Goal: Find specific page/section: Find specific page/section

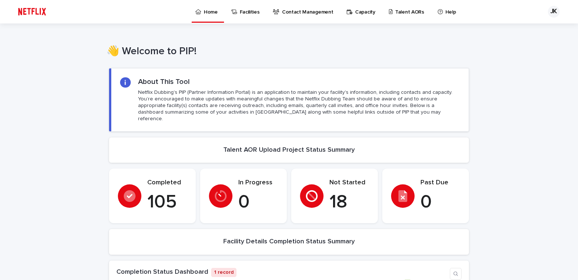
click at [404, 11] on p "Talent AORs" at bounding box center [409, 7] width 29 height 15
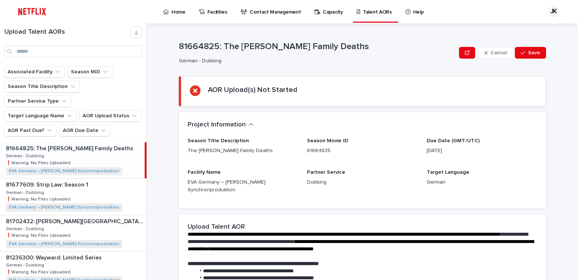
click at [104, 144] on p "81664825: The [PERSON_NAME] Family Deaths" at bounding box center [70, 148] width 129 height 8
click at [109, 179] on div "81677609: Strip Law: Season 1 81677609: Strip Law: Season 1 German - Dubbing Ge…" at bounding box center [73, 197] width 146 height 36
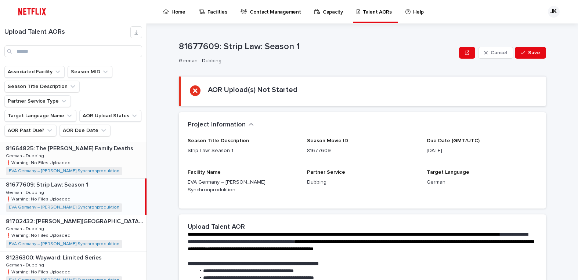
click at [111, 145] on p at bounding box center [75, 148] width 138 height 7
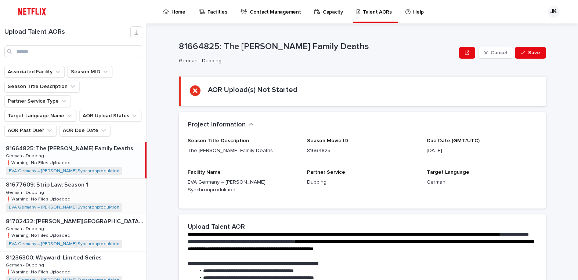
click at [117, 181] on div "81677609: Strip Law: Season 1 81677609: Strip Law: Season 1 German - Dubbing Ge…" at bounding box center [73, 197] width 146 height 36
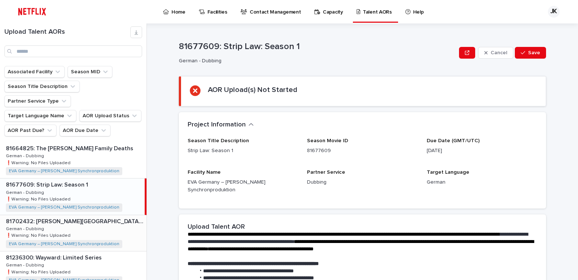
click at [116, 218] on p at bounding box center [75, 221] width 138 height 7
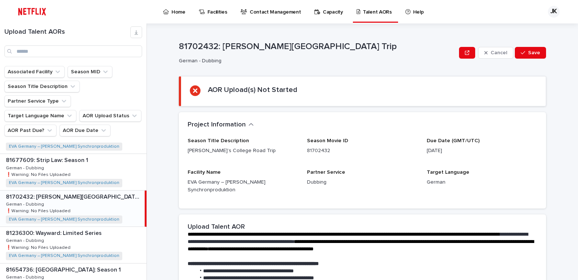
scroll to position [37, 0]
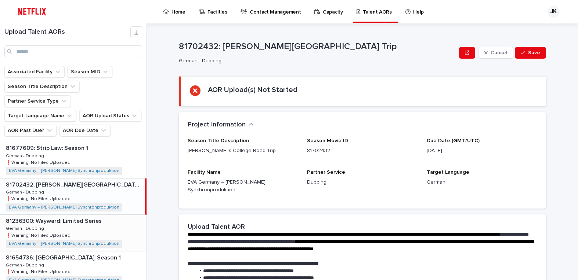
click at [119, 218] on p at bounding box center [75, 221] width 138 height 7
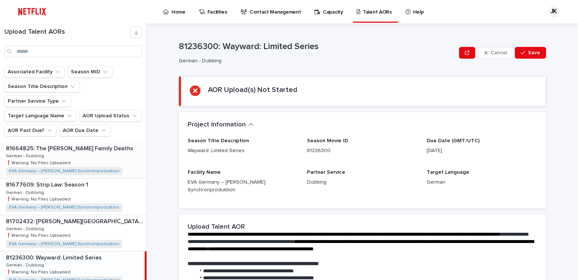
click at [100, 142] on div "81664825: The [PERSON_NAME] Family Deaths 81664825: The [PERSON_NAME] Family De…" at bounding box center [73, 160] width 146 height 36
click at [108, 179] on div "81677609: Strip Law: Season 1 81677609: Strip Law: Season 1 German - Dubbing Ge…" at bounding box center [73, 197] width 146 height 36
click at [110, 218] on p at bounding box center [75, 221] width 138 height 7
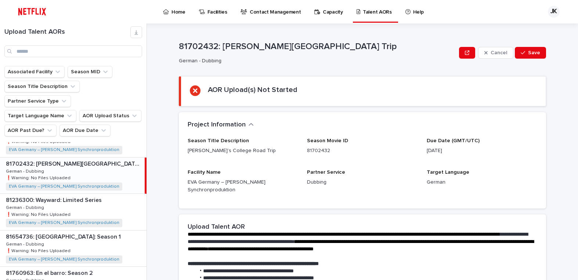
scroll to position [59, 0]
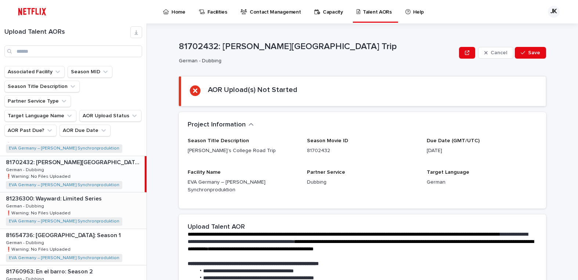
click at [114, 196] on p at bounding box center [75, 199] width 138 height 7
click at [124, 159] on p at bounding box center [75, 162] width 138 height 7
click at [114, 195] on div "81236300: Wayward: Limited Series 81236300: Wayward: Limited Series German - Du…" at bounding box center [73, 211] width 146 height 36
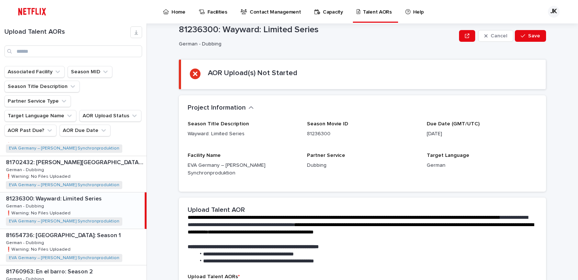
scroll to position [17, 0]
click at [106, 231] on p "81654736: [GEOGRAPHIC_DATA]: Season 1" at bounding box center [64, 235] width 116 height 8
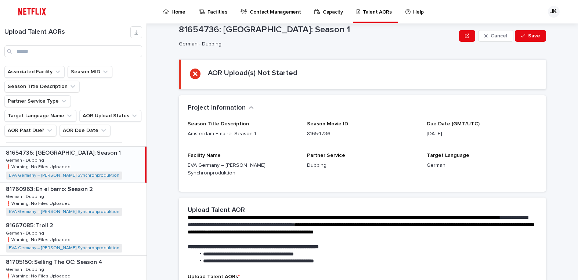
scroll to position [141, 0]
click at [104, 186] on p at bounding box center [75, 189] width 138 height 7
click at [92, 223] on p at bounding box center [75, 226] width 138 height 7
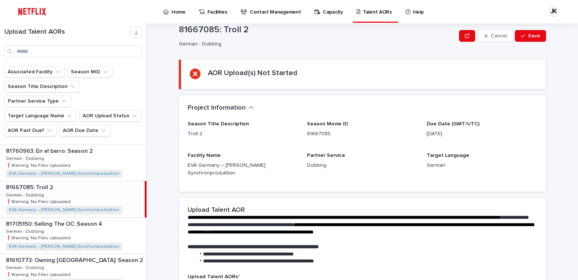
scroll to position [182, 0]
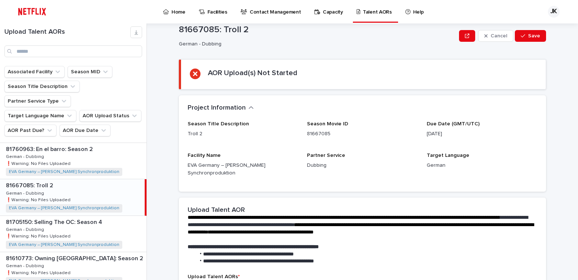
click at [92, 216] on div "81705150: Selling The OC: Season 4 81705150: Selling The OC: Season 4 German - …" at bounding box center [73, 234] width 146 height 36
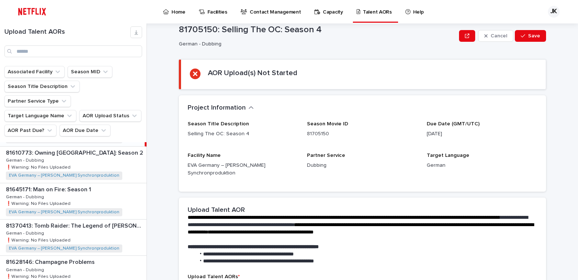
scroll to position [292, 0]
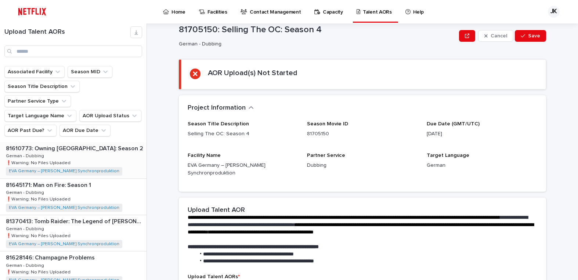
click at [115, 151] on div "81610773: Owning [GEOGRAPHIC_DATA]: Season 2 81610773: Owning [GEOGRAPHIC_DATA]…" at bounding box center [73, 160] width 146 height 36
click at [121, 179] on div "81645171: Man on Fire: Season 1 81645171: Man on Fire: Season 1 German - Dubbin…" at bounding box center [73, 197] width 146 height 36
click at [112, 215] on div "81370413: Tomb Raider: The Legend of [PERSON_NAME]: Season 2 81370413: Tomb Rai…" at bounding box center [73, 233] width 146 height 36
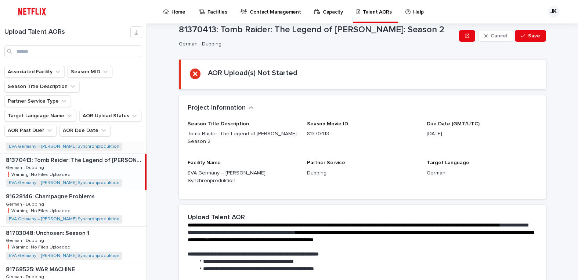
scroll to position [354, 0]
click at [96, 190] on div "81628146: Champagne Problems 81628146: Champagne Problems German - Dubbing Germ…" at bounding box center [73, 208] width 146 height 36
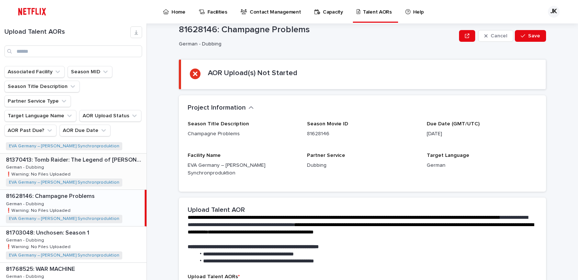
click at [113, 154] on div "81370413: Tomb Raider: The Legend of [PERSON_NAME]: Season 2 81370413: Tomb Rai…" at bounding box center [73, 172] width 146 height 36
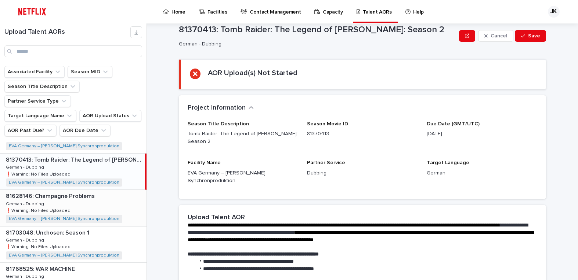
click at [117, 190] on div "81628146: Champagne Problems 81628146: Champagne Problems German - Dubbing Germ…" at bounding box center [73, 208] width 146 height 36
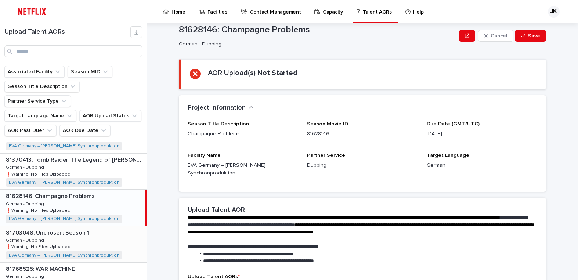
click at [116, 227] on div "81703048: Unchosen: Season 1 81703048: Unchosen: Season 1 German - Dubbing Germ…" at bounding box center [73, 245] width 146 height 36
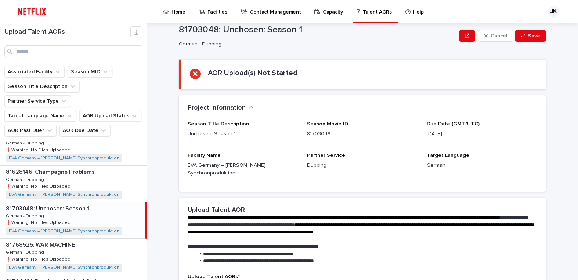
scroll to position [390, 0]
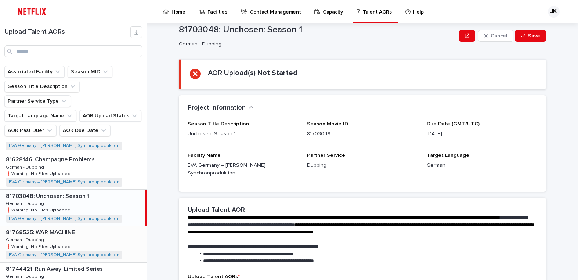
click at [115, 226] on div "81768525: WAR MACHINE 81768525: WAR MACHINE German - Dubbing German - Dubbing ❗…" at bounding box center [73, 244] width 146 height 36
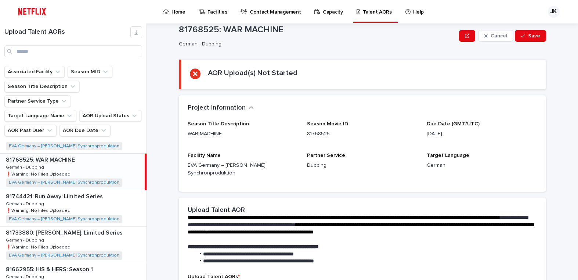
scroll to position [464, 0]
click at [120, 190] on div "81744421: Run Away: Limited Series 81744421: Run Away: Limited Series German - …" at bounding box center [73, 208] width 146 height 36
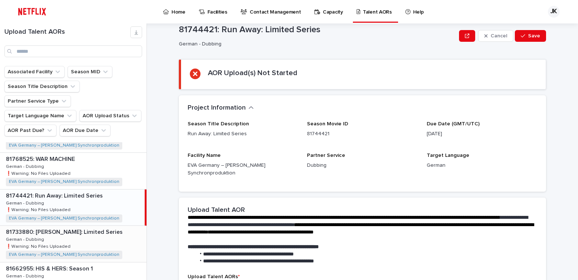
click at [117, 226] on div "81733880: [PERSON_NAME]: Limited Series 81733880: [PERSON_NAME]: Limited Series…" at bounding box center [73, 244] width 146 height 36
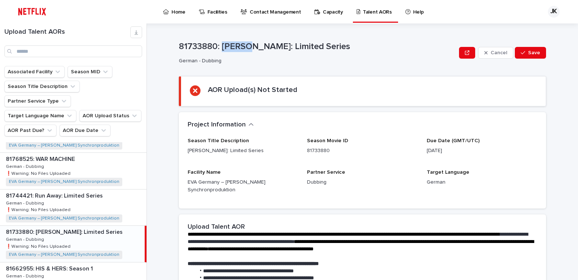
drag, startPoint x: 221, startPoint y: 29, endPoint x: 246, endPoint y: 39, distance: 27.5
click at [246, 39] on div "81733880: [PERSON_NAME]: Limited Series German - Dubbing Cancel Save" at bounding box center [362, 52] width 367 height 29
copy p "[PERSON_NAME]"
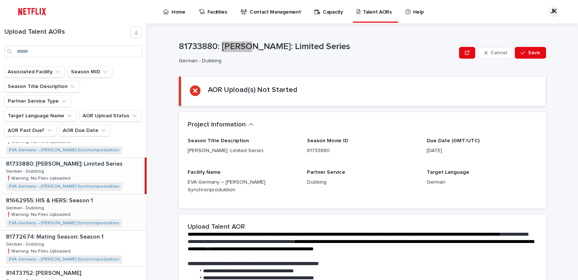
scroll to position [537, 0]
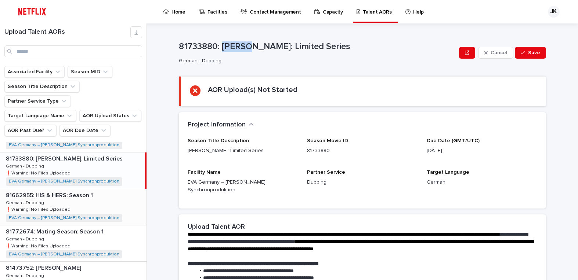
click at [113, 192] on p at bounding box center [75, 195] width 138 height 7
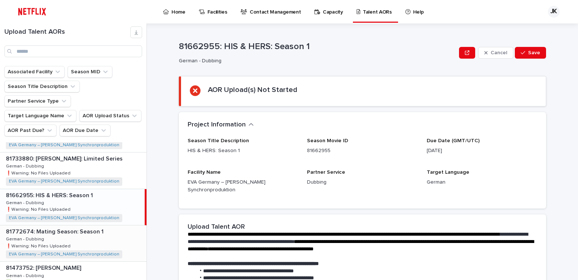
click at [119, 226] on div "81772674: Mating Season: Season 1 81772674: Mating Season: Season 1 German - Du…" at bounding box center [73, 244] width 146 height 36
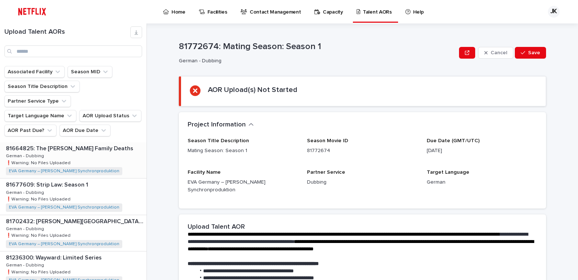
click at [127, 147] on div "81664825: The [PERSON_NAME] Family Deaths 81664825: The [PERSON_NAME] Family De…" at bounding box center [73, 160] width 146 height 36
click at [119, 179] on div "81677609: Strip Law: Season 1 81677609: Strip Law: Season 1 German - Dubbing Ge…" at bounding box center [73, 197] width 146 height 36
click at [117, 215] on div "81702432: [PERSON_NAME][GEOGRAPHIC_DATA] Trip 81702432: [PERSON_NAME][GEOGRAPHI…" at bounding box center [73, 233] width 146 height 36
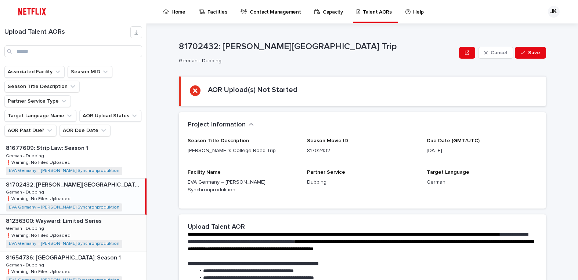
click at [119, 215] on div "81236300: Wayward: Limited Series 81236300: Wayward: Limited Series German - Du…" at bounding box center [73, 233] width 146 height 36
drag, startPoint x: 113, startPoint y: 247, endPoint x: 113, endPoint y: 233, distance: 14.3
click at [113, 252] on div "81654736: [GEOGRAPHIC_DATA]: Season 1 81654736: [GEOGRAPHIC_DATA] Empire: Seaso…" at bounding box center [73, 270] width 146 height 36
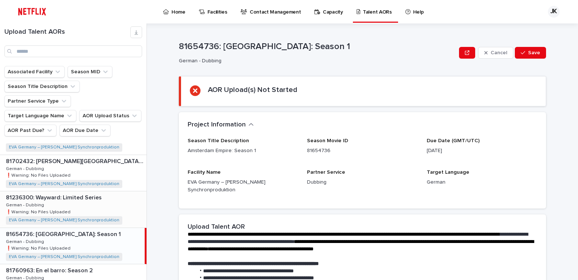
scroll to position [73, 0]
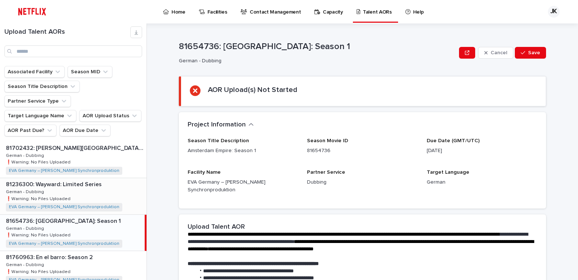
click at [120, 178] on div "81236300: Wayward: Limited Series 81236300: Wayward: Limited Series German - Du…" at bounding box center [73, 196] width 146 height 36
click at [117, 218] on p at bounding box center [75, 221] width 138 height 7
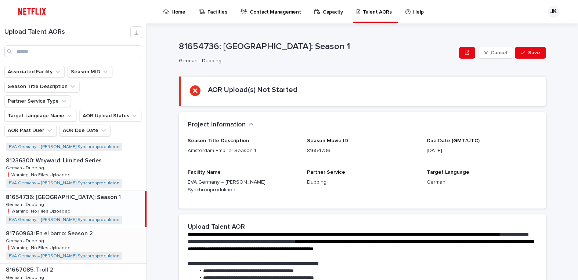
scroll to position [110, 0]
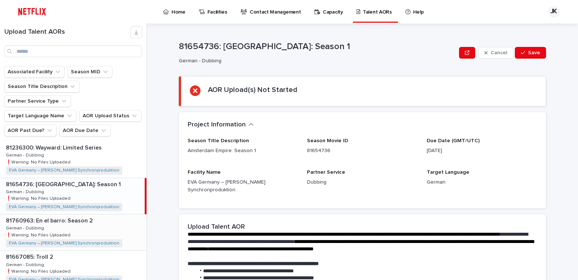
click at [105, 215] on div "81760963: En el barro: Season 2 81760963: En el barro: Season 2 German - Dubbin…" at bounding box center [73, 233] width 146 height 36
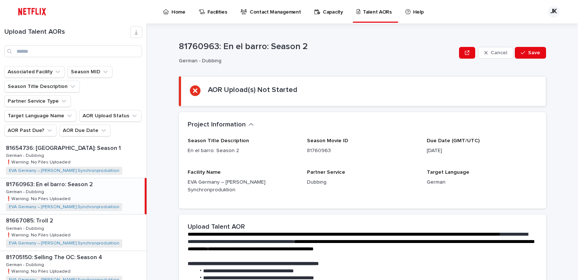
scroll to position [147, 0]
click at [110, 217] on p at bounding box center [75, 220] width 138 height 7
click at [108, 251] on div "81705150: Selling The OC: Season 4 81705150: Selling The OC: Season 4 German - …" at bounding box center [73, 269] width 146 height 36
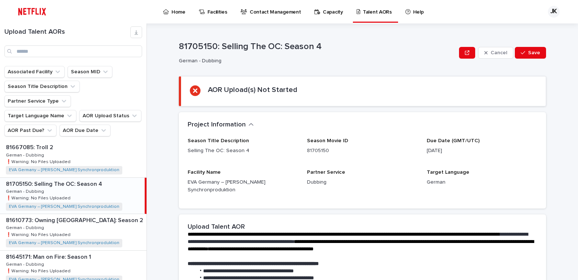
scroll to position [220, 0]
click at [118, 218] on div "81610773: Owning [GEOGRAPHIC_DATA]: Season 2 81610773: Owning [GEOGRAPHIC_DATA]…" at bounding box center [73, 232] width 146 height 36
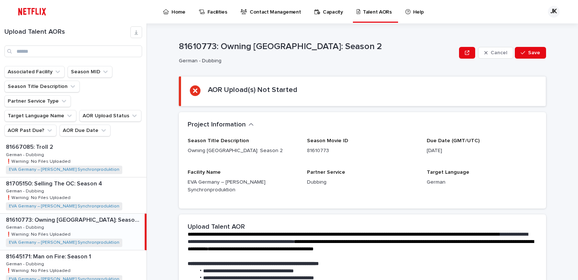
scroll to position [257, 0]
